Goal: Communication & Community: Share content

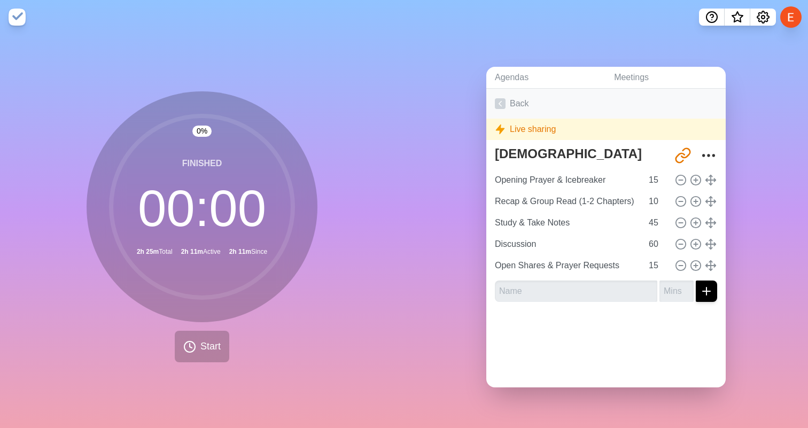
click at [503, 102] on icon at bounding box center [500, 103] width 11 height 11
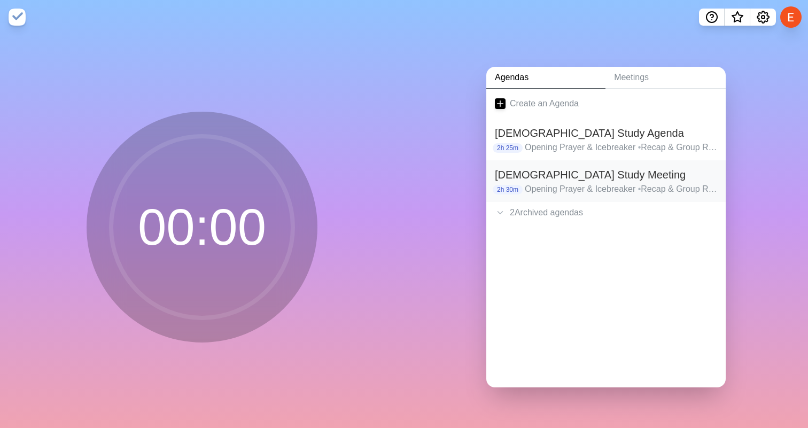
click at [553, 177] on h2 "[DEMOGRAPHIC_DATA] Study Meeting" at bounding box center [606, 175] width 222 height 16
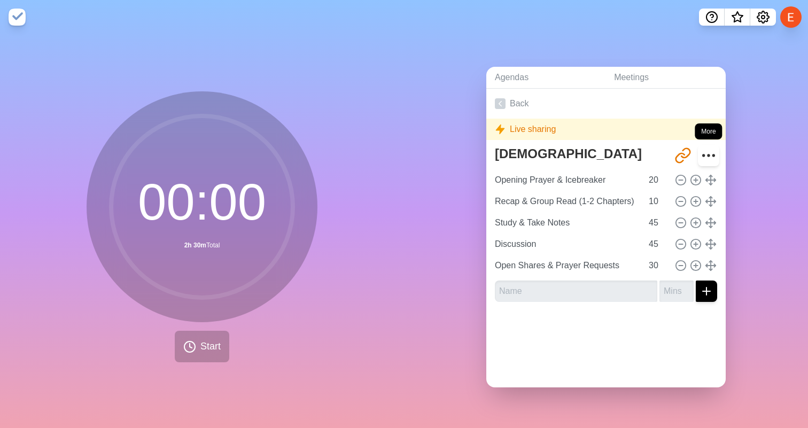
click at [708, 154] on icon "More" at bounding box center [708, 155] width 17 height 17
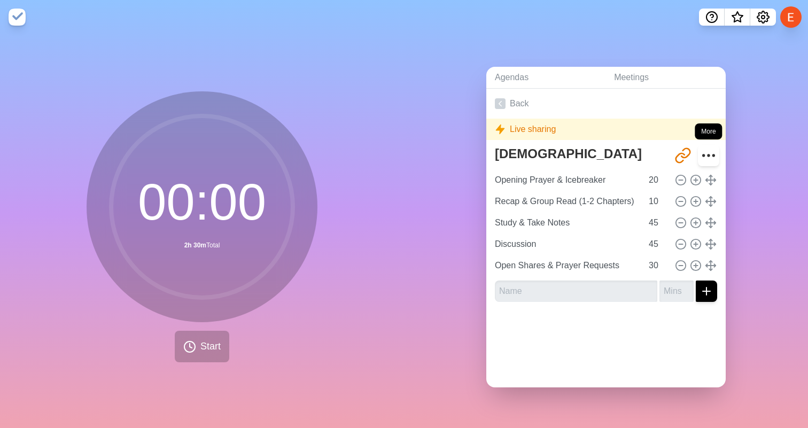
click at [708, 154] on icon "More" at bounding box center [708, 155] width 17 height 17
click at [756, 24] on button "Settings" at bounding box center [763, 17] width 26 height 17
click at [760, 20] on icon "Settings" at bounding box center [763, 17] width 13 height 13
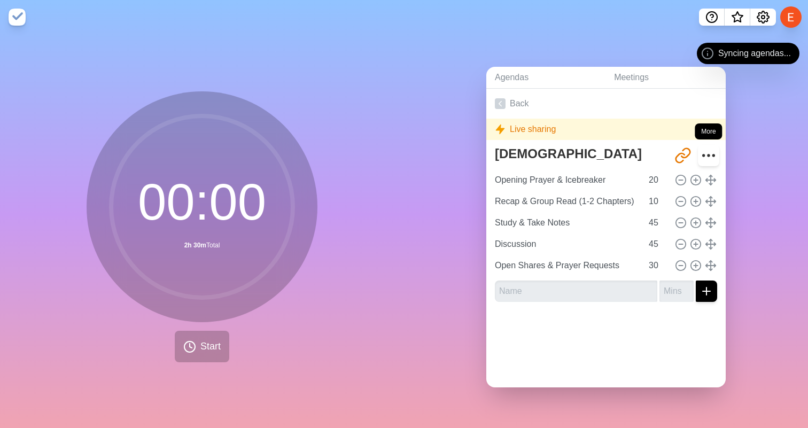
click at [705, 157] on icon "More" at bounding box center [708, 155] width 17 height 17
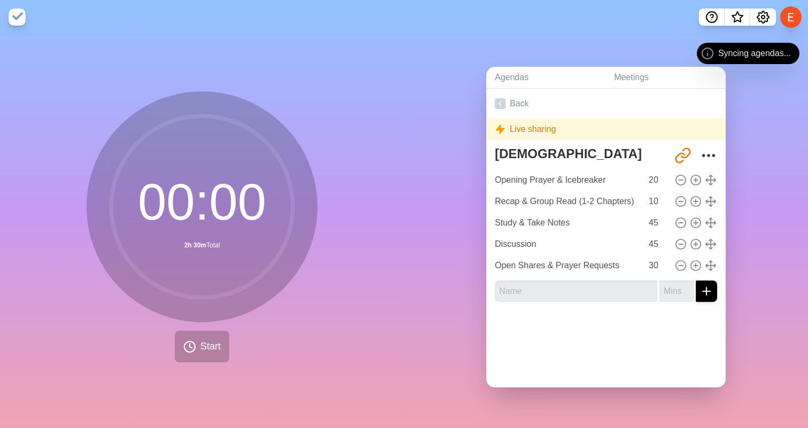
click at [702, 58] on icon at bounding box center [707, 53] width 13 height 13
click at [709, 129] on div "Live sharing" at bounding box center [605, 129] width 239 height 21
click at [714, 153] on icon "More" at bounding box center [708, 155] width 17 height 17
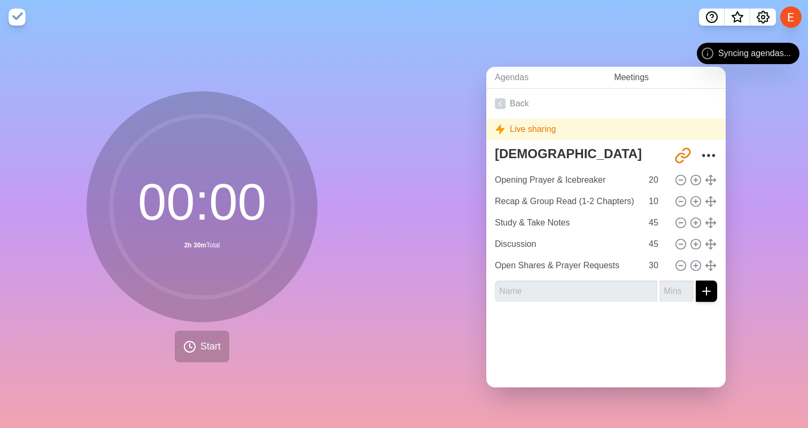
click at [685, 80] on link "Meetings" at bounding box center [666, 78] width 120 height 22
click at [517, 101] on link "Back" at bounding box center [605, 104] width 239 height 30
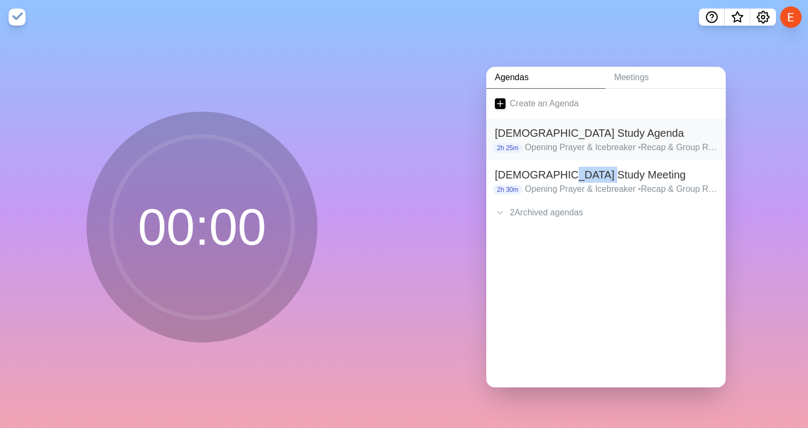
click at [534, 141] on p "Opening Prayer & Icebreaker • Recap & Group Read (1-2 Chapters) • Study & Take …" at bounding box center [621, 147] width 192 height 13
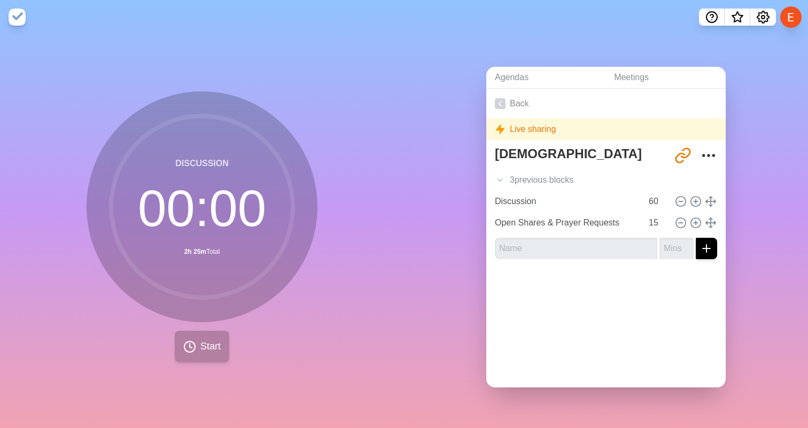
click at [215, 344] on span "Start" at bounding box center [210, 346] width 20 height 14
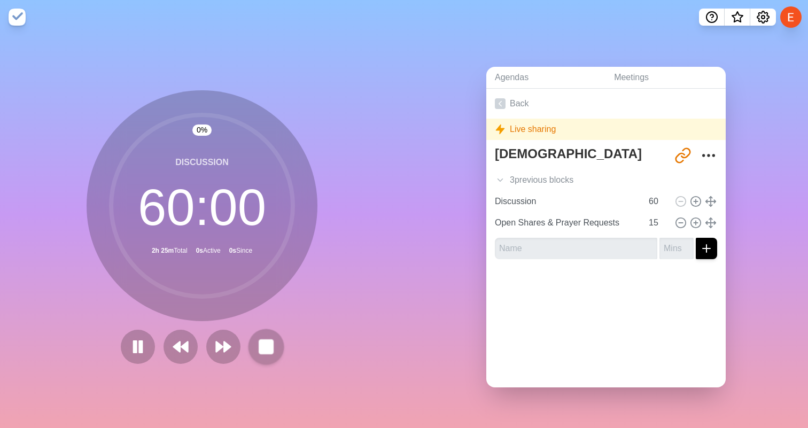
click at [260, 348] on rect at bounding box center [265, 346] width 13 height 13
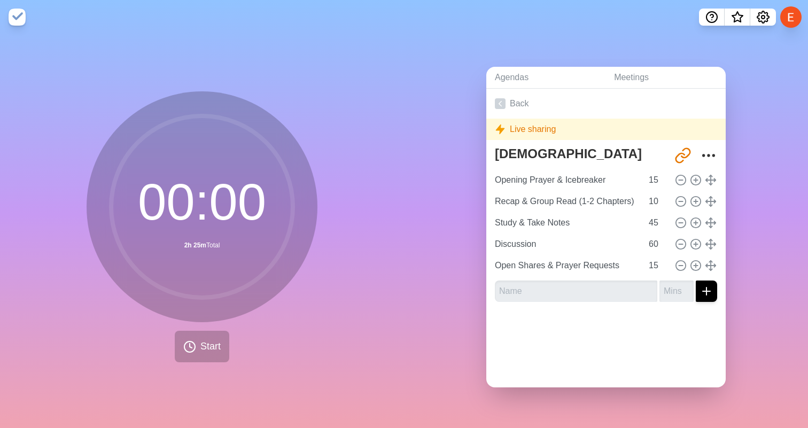
click at [260, 348] on div "00 : 00 2h 25m Total Start" at bounding box center [202, 226] width 231 height 271
click at [273, 323] on div "00 : 00 2h 25m Total Start" at bounding box center [202, 226] width 231 height 271
click at [500, 98] on icon at bounding box center [500, 103] width 11 height 11
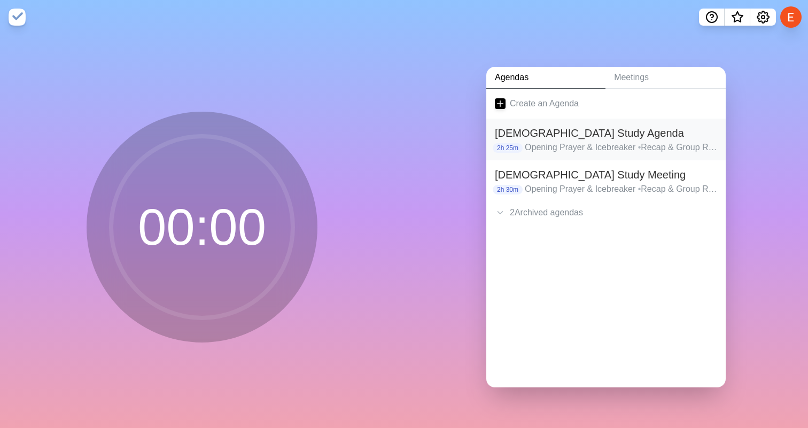
click at [529, 135] on h2 "Bible Study Agenda" at bounding box center [606, 133] width 222 height 16
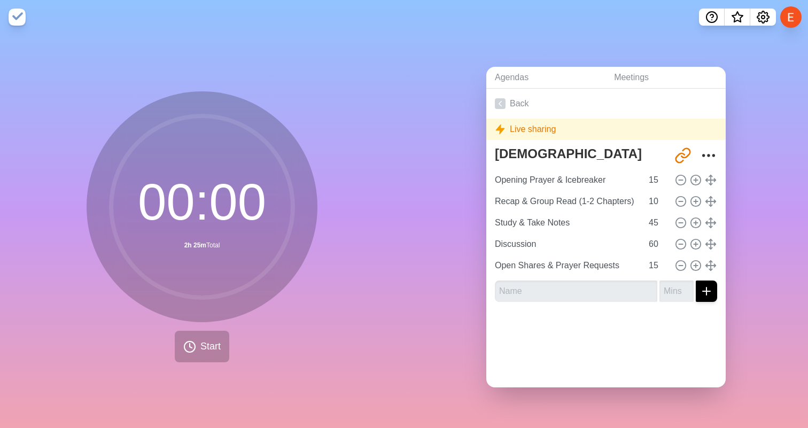
click at [504, 130] on icon at bounding box center [500, 129] width 11 height 11
click at [512, 101] on link "Back" at bounding box center [605, 104] width 239 height 30
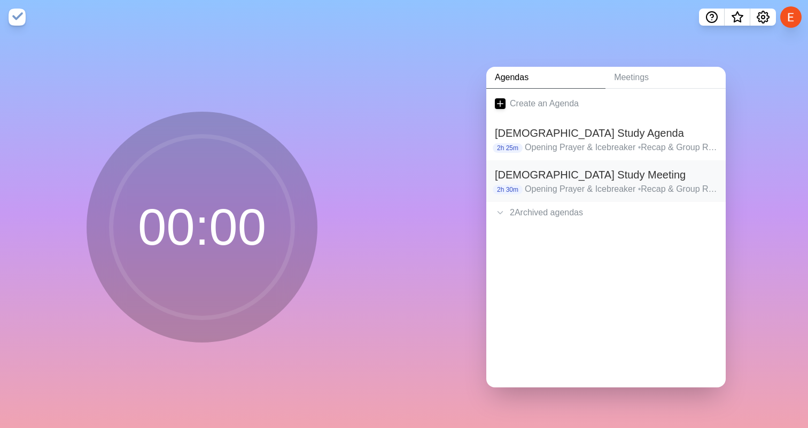
click at [511, 177] on h2 "[DEMOGRAPHIC_DATA] Study Meeting" at bounding box center [606, 175] width 222 height 16
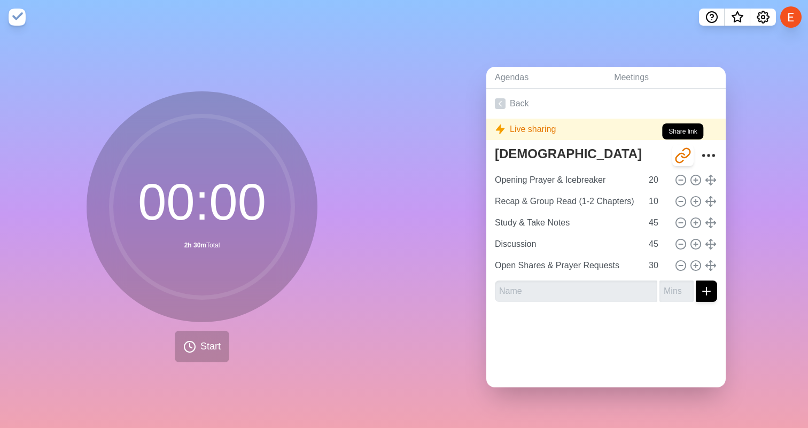
click at [683, 156] on icon "Share link" at bounding box center [682, 155] width 17 height 17
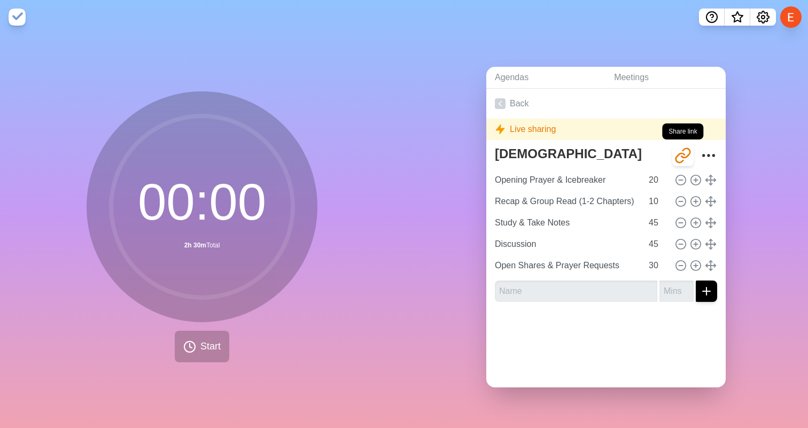
click at [683, 156] on icon "Share link" at bounding box center [682, 155] width 17 height 17
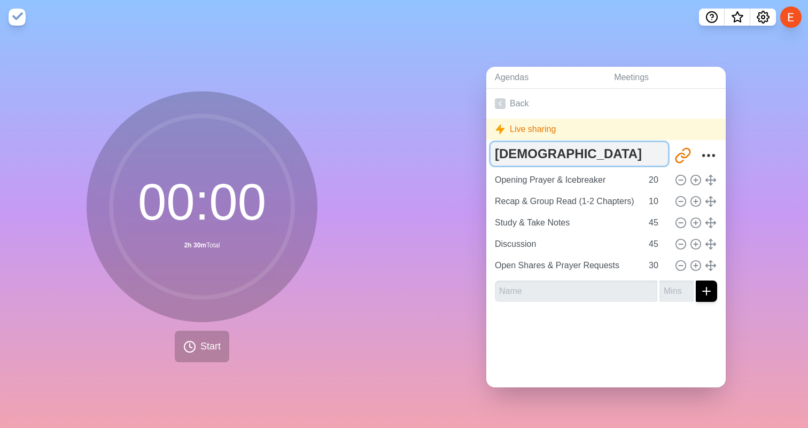
click at [582, 158] on textarea "[DEMOGRAPHIC_DATA] Study Meeting" at bounding box center [579, 154] width 177 height 24
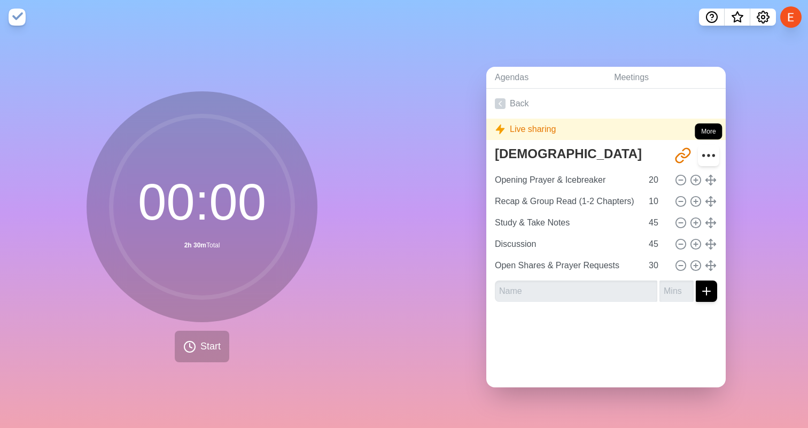
click at [708, 151] on icon "More" at bounding box center [708, 155] width 17 height 17
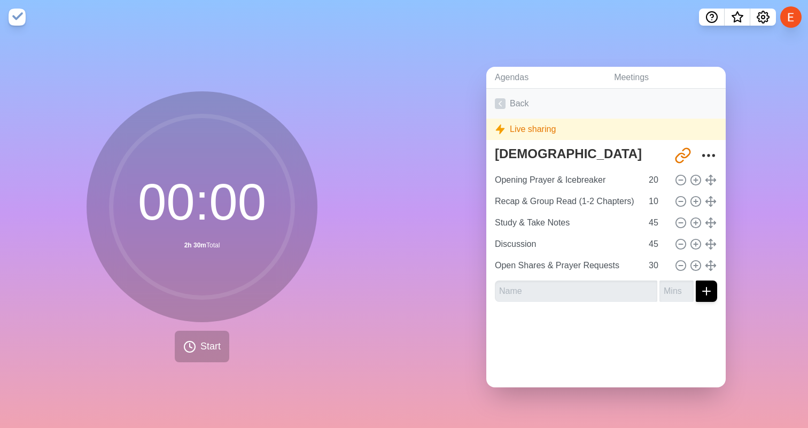
click at [513, 97] on link "Back" at bounding box center [605, 104] width 239 height 30
click at [511, 99] on link "Back" at bounding box center [605, 104] width 239 height 30
